Goal: Task Accomplishment & Management: Use online tool/utility

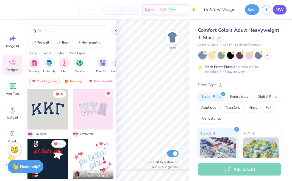
click at [281, 11] on span "MW" at bounding box center [279, 10] width 8 height 6
click at [276, 12] on span "MW" at bounding box center [279, 10] width 8 height 6
click at [285, 8] on link "MW" at bounding box center [279, 10] width 14 height 10
click at [278, 6] on link "MW" at bounding box center [279, 10] width 14 height 10
click at [280, 11] on span "MW" at bounding box center [279, 10] width 8 height 6
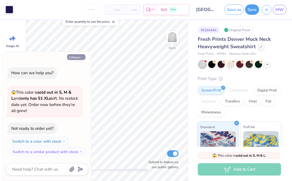
click at [81, 58] on icon "button" at bounding box center [81, 57] width 3 height 3
type textarea "x"
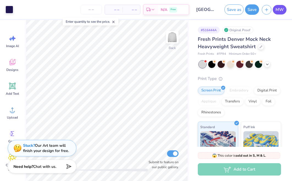
click at [274, 10] on link "MW" at bounding box center [279, 10] width 14 height 10
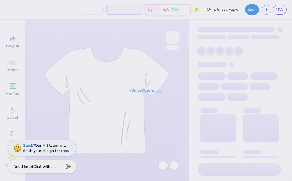
type input "[GEOGRAPHIC_DATA] : [PERSON_NAME]"
type input "30"
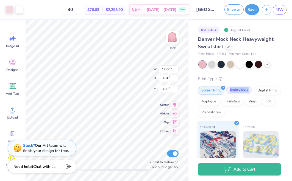
click at [230, 92] on div "Embroidery" at bounding box center [239, 90] width 26 height 8
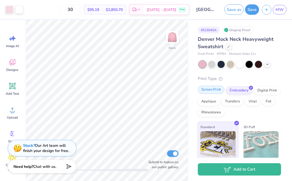
click at [218, 90] on div "Screen Print" at bounding box center [211, 90] width 27 height 8
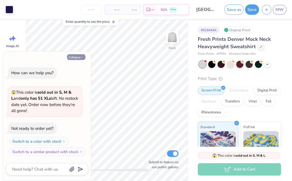
click at [78, 60] on button "Collapse" at bounding box center [76, 57] width 18 height 6
type textarea "x"
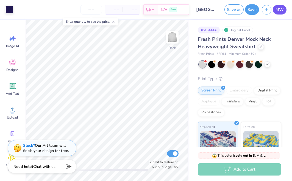
click at [280, 11] on span "MW" at bounding box center [279, 10] width 8 height 6
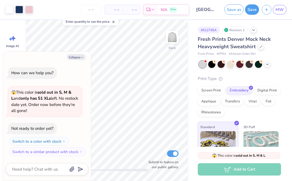
click at [82, 61] on div "Collapse How can we help you? 😱 This color is sold out in S, M & L and only has…" at bounding box center [47, 117] width 88 height 130
click at [82, 59] on icon "button" at bounding box center [81, 57] width 3 height 3
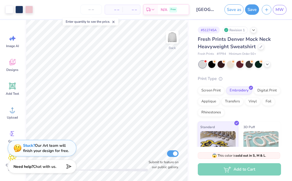
click at [114, 21] on icon at bounding box center [113, 22] width 4 height 4
click at [212, 63] on div at bounding box center [211, 63] width 7 height 7
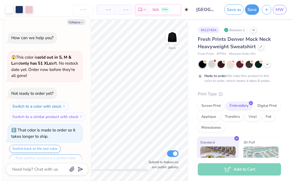
scroll to position [9, 0]
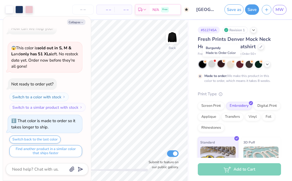
click at [220, 63] on div at bounding box center [220, 63] width 7 height 7
click at [234, 64] on div at bounding box center [230, 63] width 7 height 7
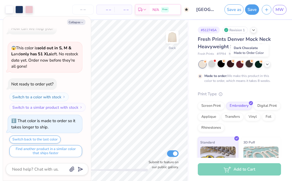
click at [247, 63] on div at bounding box center [248, 63] width 7 height 7
click at [257, 63] on div at bounding box center [258, 63] width 7 height 7
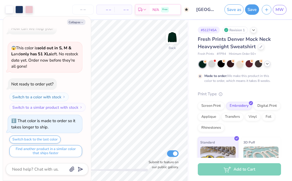
click at [267, 66] on icon at bounding box center [267, 64] width 4 height 4
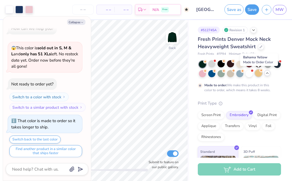
click at [255, 75] on div at bounding box center [258, 73] width 7 height 7
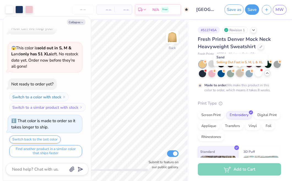
click at [241, 75] on div at bounding box center [239, 73] width 7 height 7
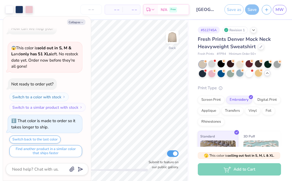
scroll to position [107, 0]
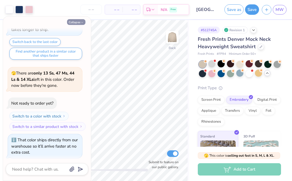
click at [75, 22] on button "Collapse" at bounding box center [76, 22] width 18 height 6
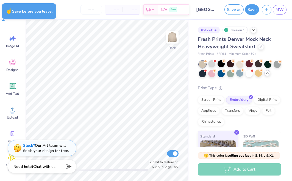
type textarea "x"
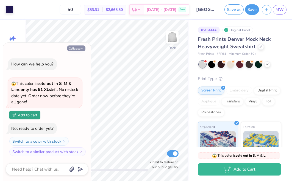
click at [80, 50] on button "Collapse" at bounding box center [76, 49] width 18 height 6
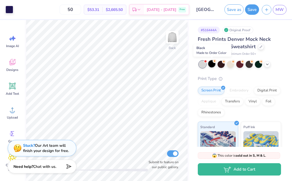
click at [212, 65] on div at bounding box center [211, 63] width 7 height 7
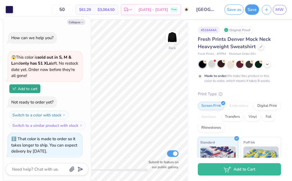
scroll to position [24, 0]
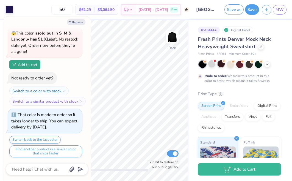
click at [218, 66] on div at bounding box center [220, 63] width 7 height 7
click at [83, 22] on icon "button" at bounding box center [81, 22] width 3 height 3
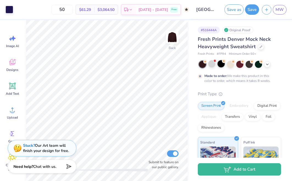
click at [221, 64] on div at bounding box center [220, 63] width 7 height 7
click at [228, 64] on div at bounding box center [230, 63] width 7 height 7
click at [269, 65] on icon at bounding box center [267, 64] width 4 height 4
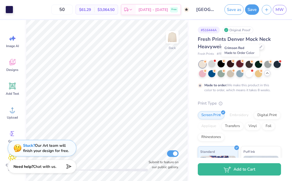
click at [237, 64] on div at bounding box center [239, 63] width 7 height 7
click at [247, 64] on div at bounding box center [248, 63] width 7 height 7
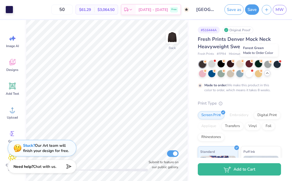
click at [257, 65] on div at bounding box center [258, 63] width 7 height 7
click at [270, 65] on div at bounding box center [267, 63] width 7 height 7
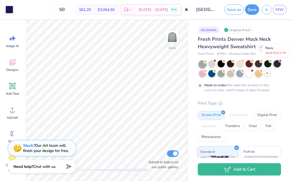
click at [280, 65] on div at bounding box center [276, 63] width 7 height 7
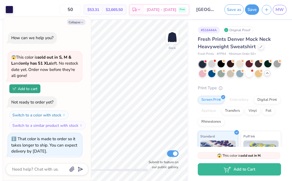
scroll to position [143, 0]
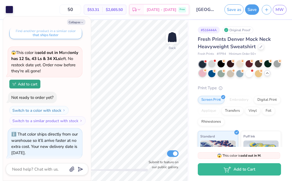
click at [203, 75] on div at bounding box center [202, 73] width 7 height 7
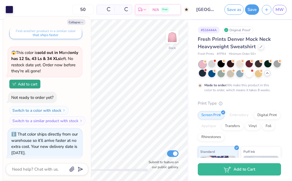
scroll to position [194, 0]
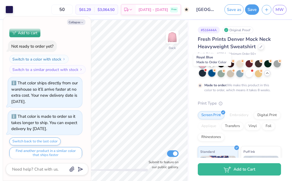
click at [209, 74] on div at bounding box center [211, 73] width 7 height 7
click at [225, 75] on div at bounding box center [240, 69] width 82 height 16
click at [220, 74] on div at bounding box center [220, 73] width 7 height 7
type textarea "x"
